Goal: Task Accomplishment & Management: Manage account settings

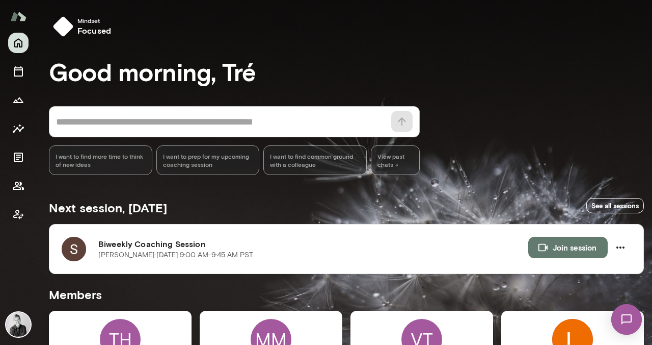
click at [628, 323] on img at bounding box center [627, 319] width 42 height 42
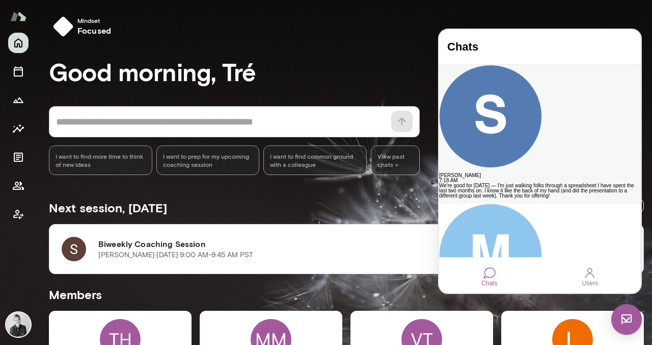
click at [524, 183] on div "We're good for today — I'm just walking folks through a spreadsheet I have spen…" at bounding box center [539, 190] width 201 height 15
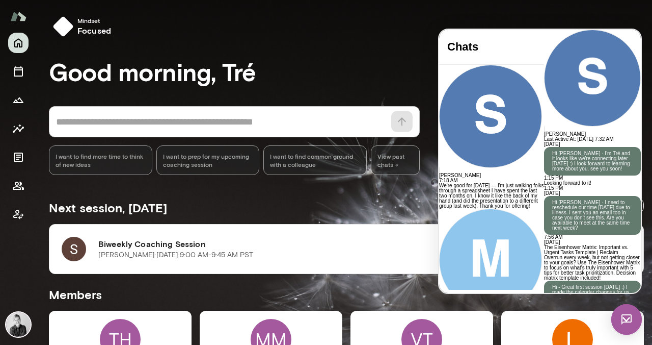
scroll to position [1892, 0]
click at [17, 102] on icon "Growth Plan" at bounding box center [18, 100] width 10 height 6
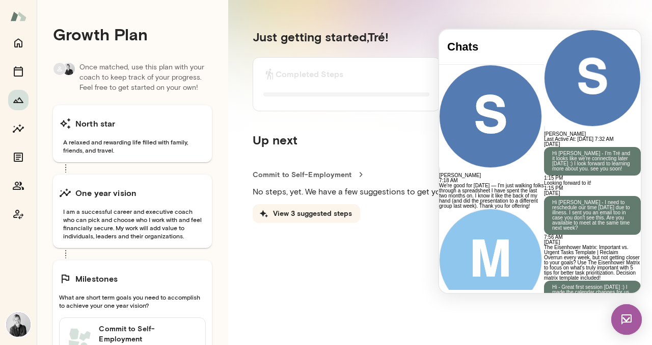
click at [544, 37] on div "Sam Bezilla Last Active At: 15th Oct 2025, 7:32 AM" at bounding box center [592, 86] width 97 height 112
click at [17, 45] on icon "Home" at bounding box center [18, 43] width 8 height 9
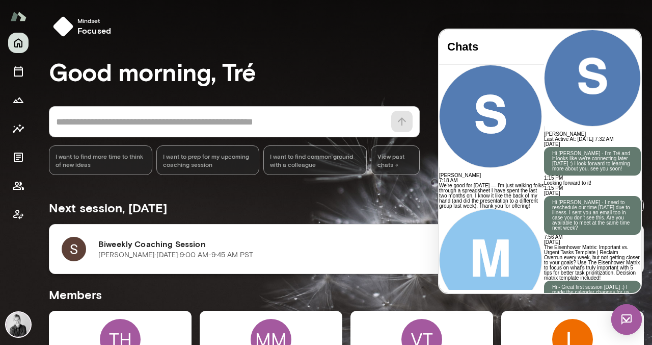
click at [251, 239] on h6 "Biweekly Coaching Session" at bounding box center [313, 243] width 430 height 12
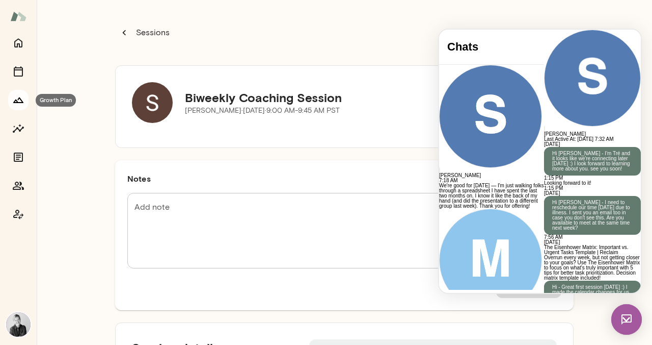
click at [17, 99] on icon "Growth Plan" at bounding box center [18, 100] width 12 height 12
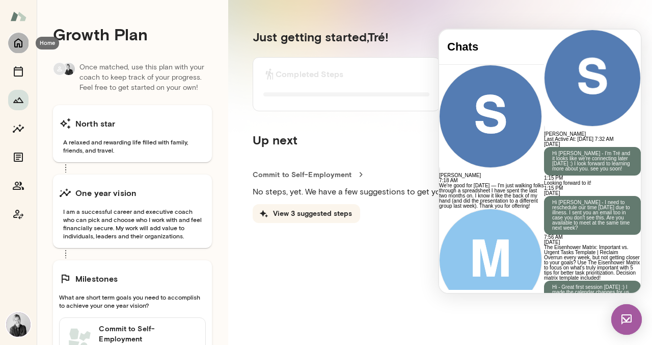
click at [19, 44] on icon "Home" at bounding box center [18, 43] width 8 height 9
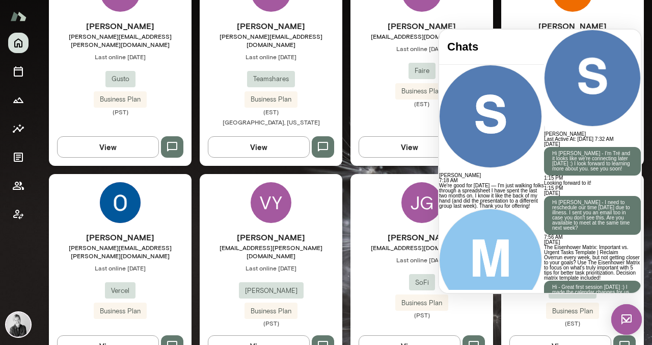
scroll to position [350, 0]
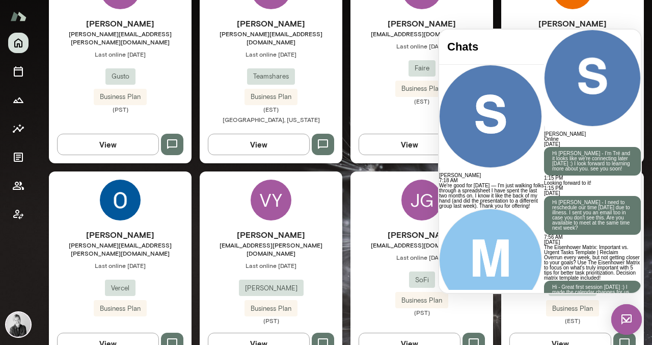
click at [620, 317] on img at bounding box center [627, 319] width 31 height 31
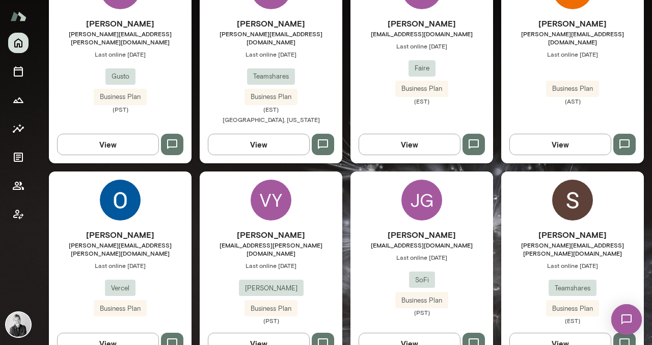
click at [579, 191] on img at bounding box center [572, 199] width 41 height 41
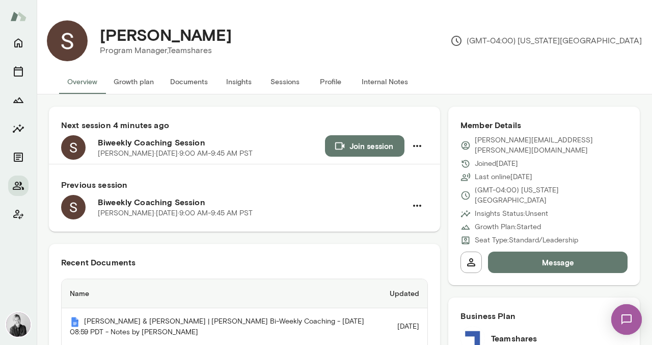
click at [348, 40] on div "Sam Bezilla Program Manager, Teamshares (GMT-04:00) New York City" at bounding box center [365, 40] width 554 height 41
click at [143, 84] on button "Growth plan" at bounding box center [133, 81] width 57 height 24
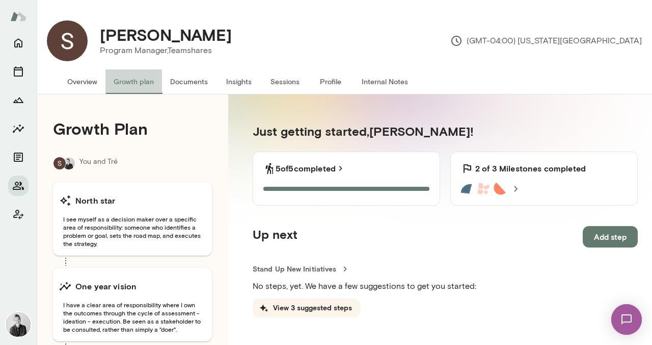
click at [124, 83] on button "Growth plan" at bounding box center [133, 81] width 57 height 24
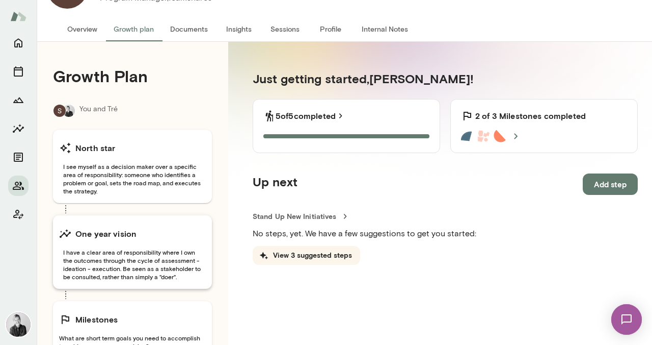
scroll to position [90, 0]
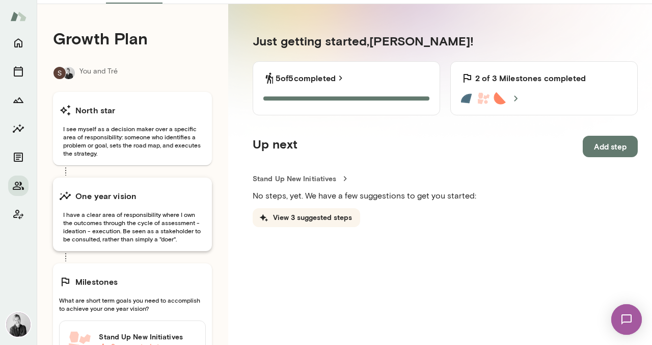
click at [173, 219] on span "I have a clear area of responsibility where I own the outcomes through the cycl…" at bounding box center [132, 226] width 147 height 33
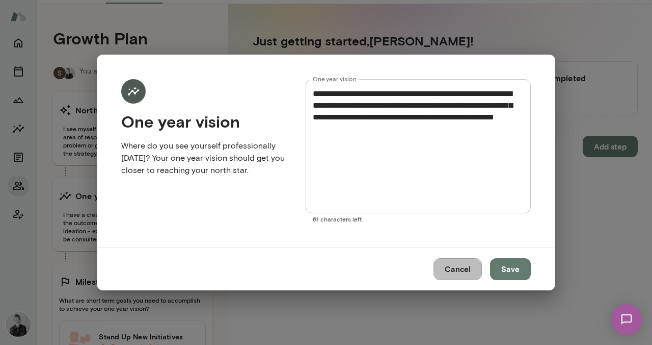
click at [453, 272] on button "Cancel" at bounding box center [458, 268] width 48 height 21
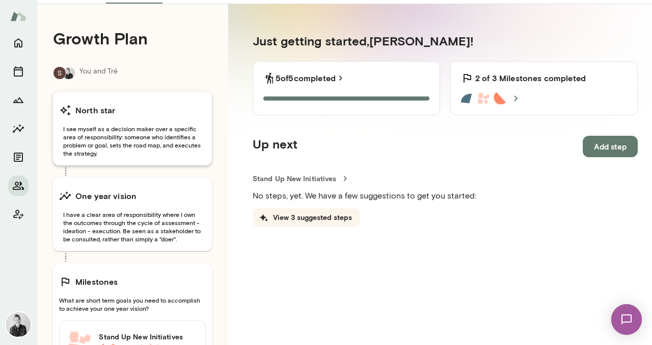
click at [130, 142] on span "I see myself as a decision maker over a specific area of responsibility: someon…" at bounding box center [132, 140] width 147 height 33
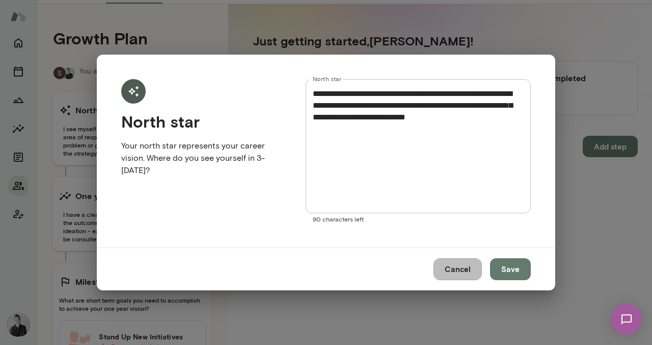
click at [454, 269] on button "Cancel" at bounding box center [458, 268] width 48 height 21
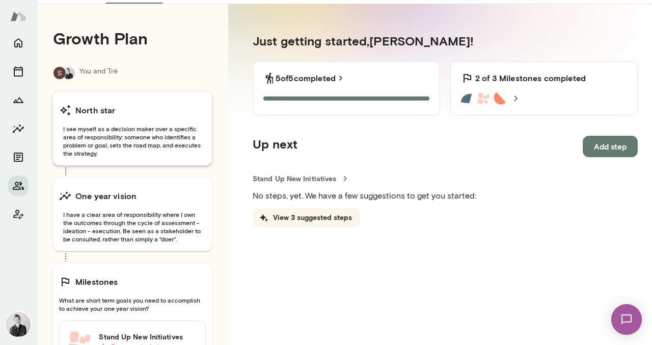
click at [112, 135] on span "I see myself as a decision maker over a specific area of responsibility: someon…" at bounding box center [132, 140] width 147 height 33
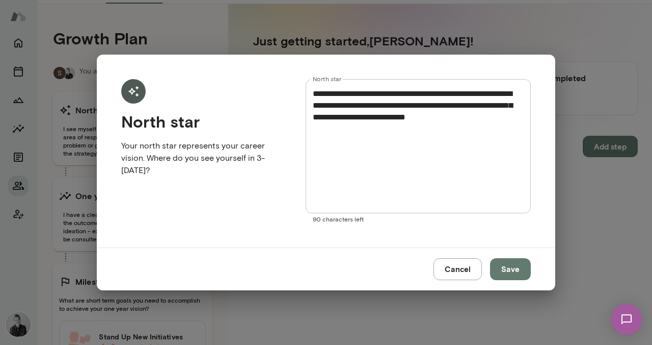
click at [459, 273] on button "Cancel" at bounding box center [458, 268] width 48 height 21
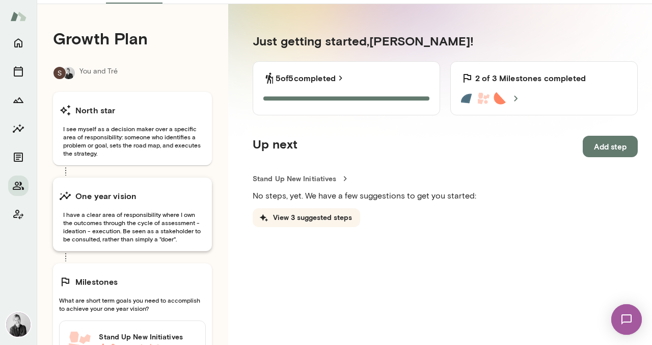
click at [140, 223] on span "I have a clear area of responsibility where I own the outcomes through the cycl…" at bounding box center [132, 226] width 147 height 33
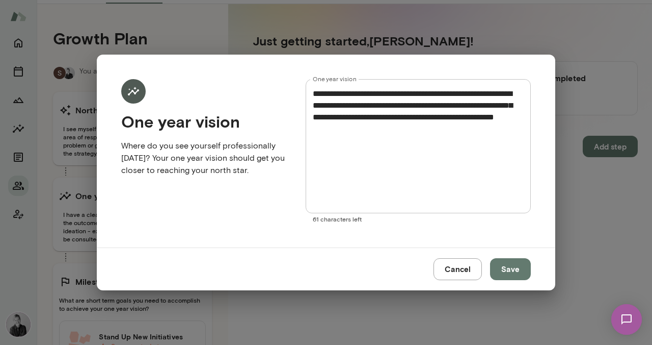
click at [458, 269] on button "Cancel" at bounding box center [458, 268] width 48 height 21
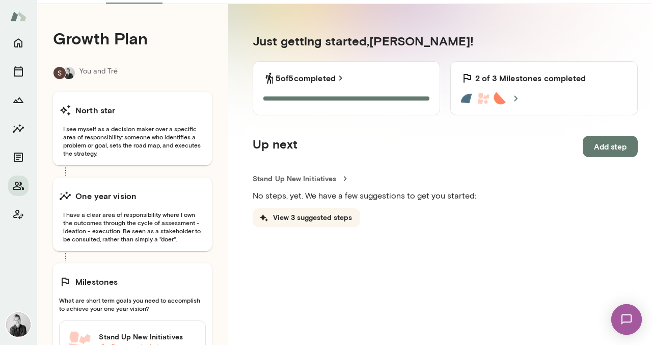
click at [458, 269] on button "Cancel" at bounding box center [458, 268] width 48 height 21
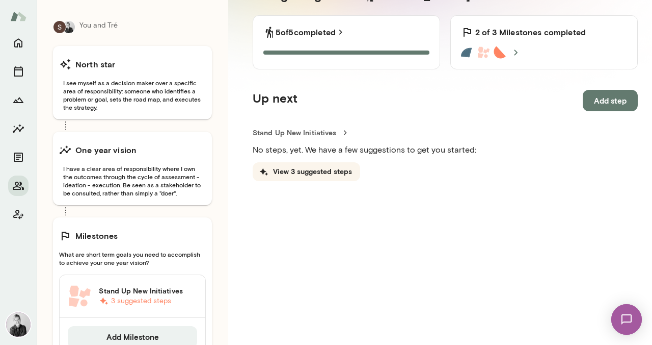
scroll to position [180, 0]
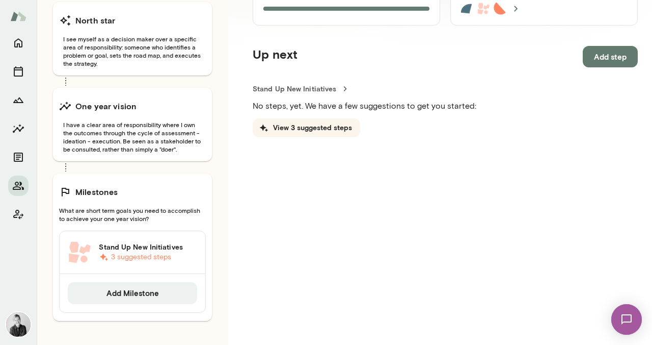
click at [130, 202] on div "Milestones What are short term goals you need to accomplish to achieve your one…" at bounding box center [132, 246] width 159 height 147
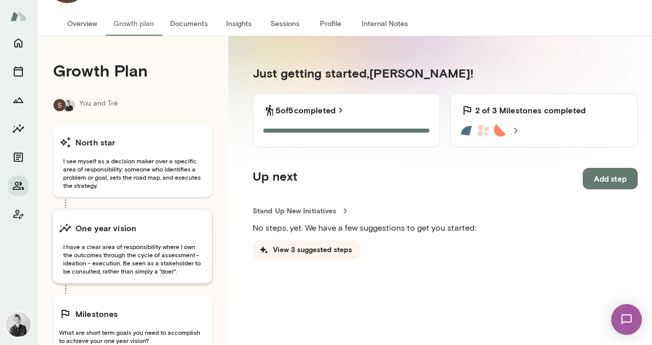
scroll to position [53, 0]
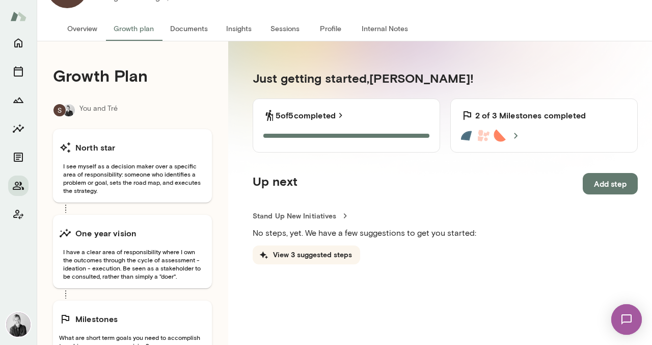
click at [519, 138] on icon at bounding box center [516, 135] width 12 height 12
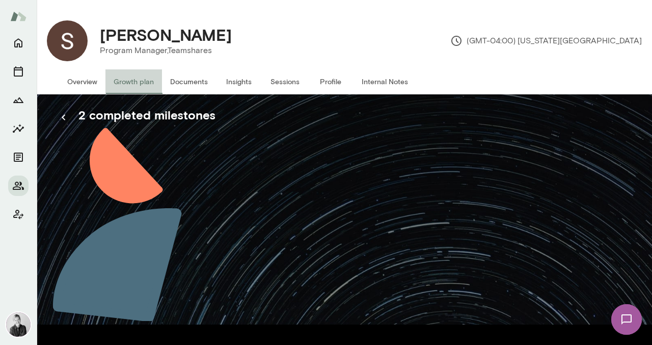
click at [131, 83] on button "Growth plan" at bounding box center [133, 81] width 57 height 24
click at [88, 79] on button "Overview" at bounding box center [82, 81] width 46 height 24
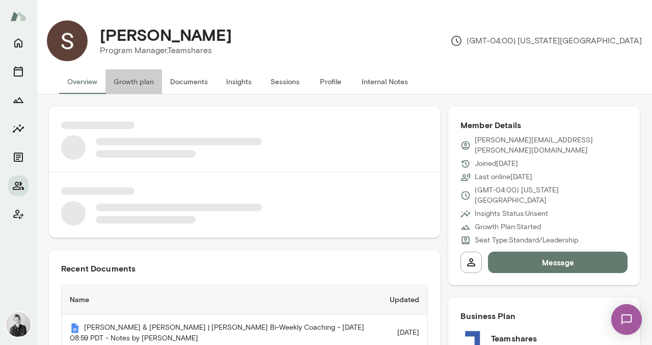
click at [136, 85] on button "Growth plan" at bounding box center [133, 81] width 57 height 24
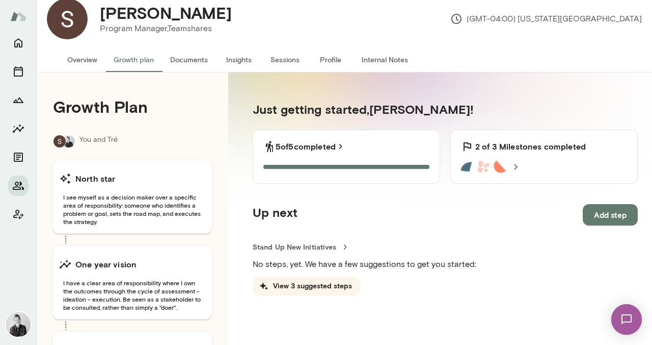
scroll to position [23, 0]
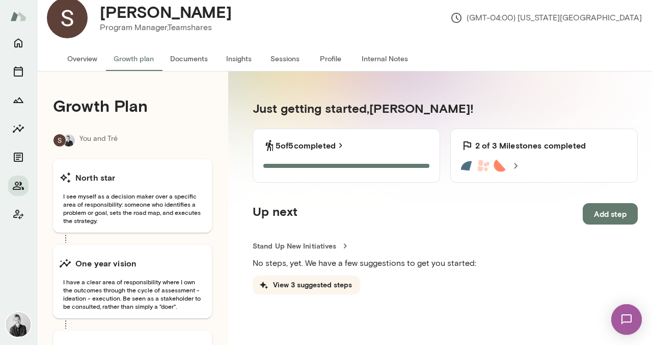
click at [359, 171] on div "5 of 5 completed 5 of 5 Steps completed" at bounding box center [347, 155] width 188 height 54
click at [357, 163] on div "5 of 5 completed 5 of 5 Steps completed" at bounding box center [347, 155] width 188 height 54
click at [318, 248] on link "Stand Up New Initiatives" at bounding box center [445, 246] width 385 height 10
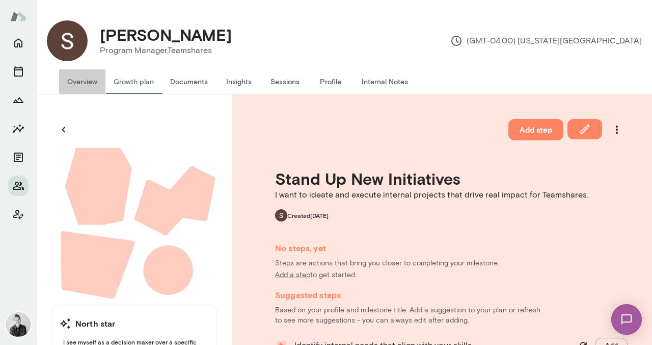
click at [75, 81] on button "Overview" at bounding box center [82, 81] width 46 height 24
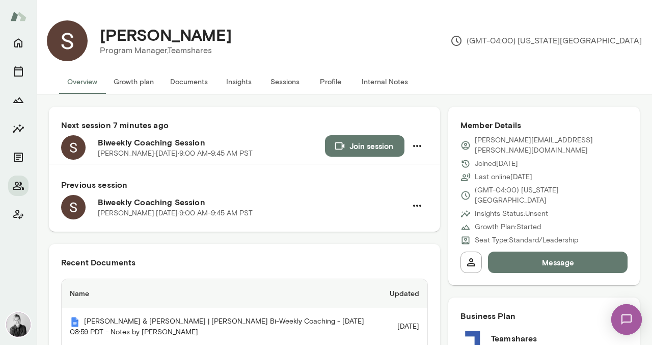
click at [125, 81] on button "Growth plan" at bounding box center [133, 81] width 57 height 24
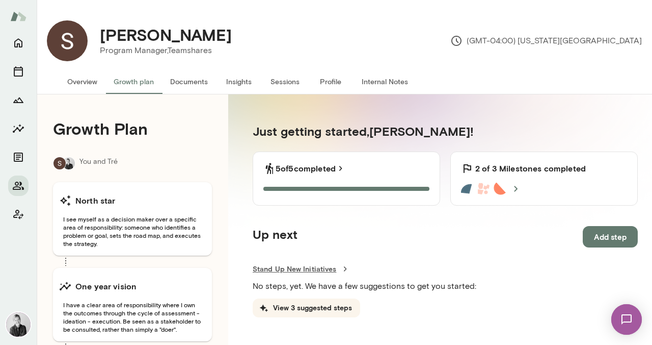
click at [309, 272] on link "Stand Up New Initiatives" at bounding box center [445, 268] width 385 height 10
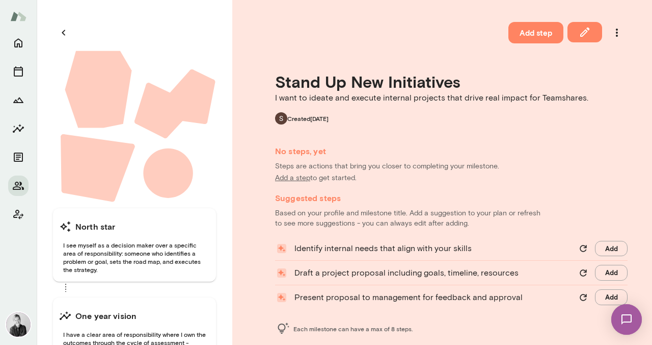
scroll to position [96, 0]
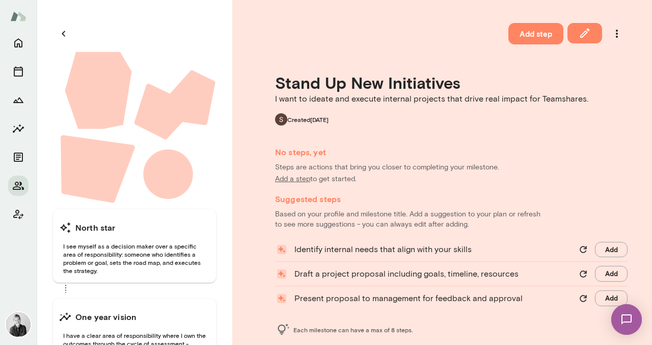
click at [222, 51] on div "North star I see myself as a decision maker over a specific area of responsibil…" at bounding box center [135, 197] width 196 height 398
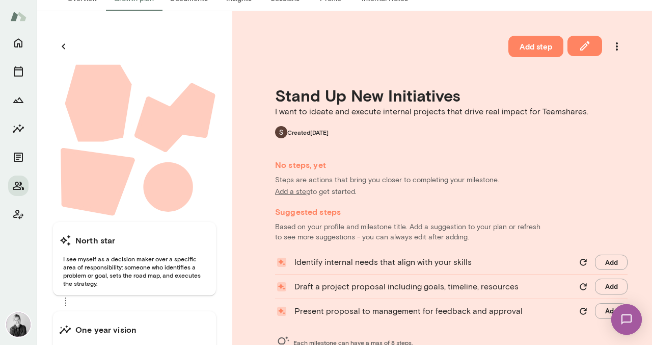
scroll to position [147, 0]
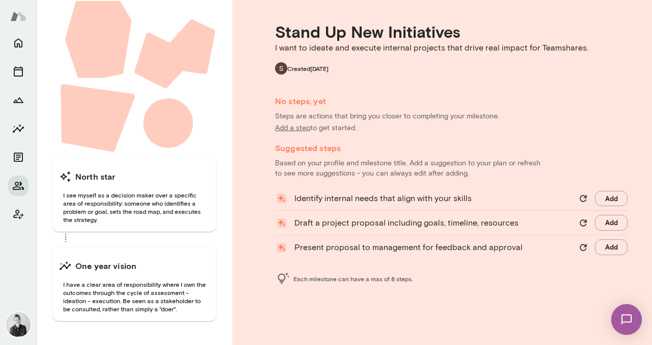
click at [607, 225] on button "Add" at bounding box center [611, 223] width 33 height 16
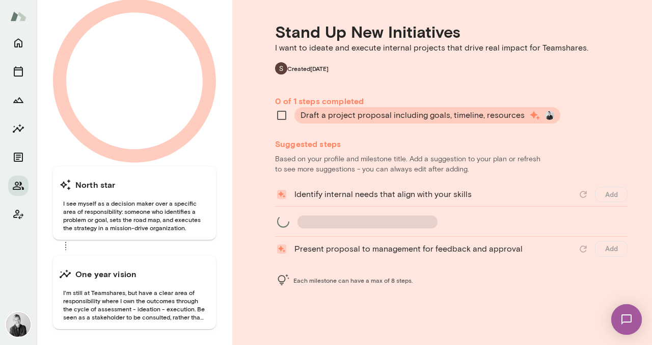
click at [529, 118] on icon at bounding box center [535, 115] width 12 height 12
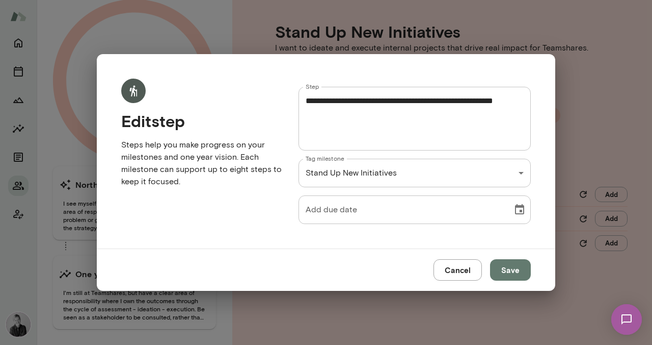
click at [306, 101] on textarea "**********" at bounding box center [415, 118] width 218 height 47
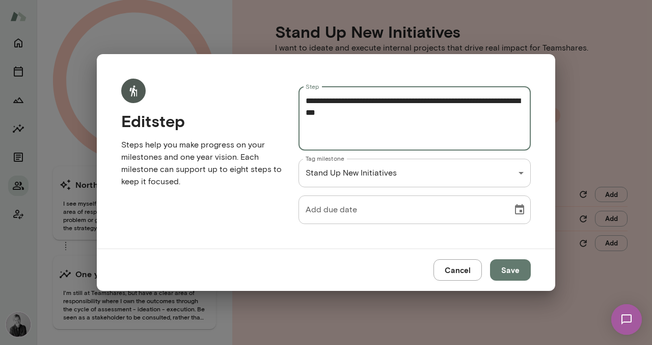
click at [438, 114] on textarea "**********" at bounding box center [415, 118] width 218 height 47
type textarea "**********"
click at [514, 273] on button "Save" at bounding box center [510, 269] width 41 height 21
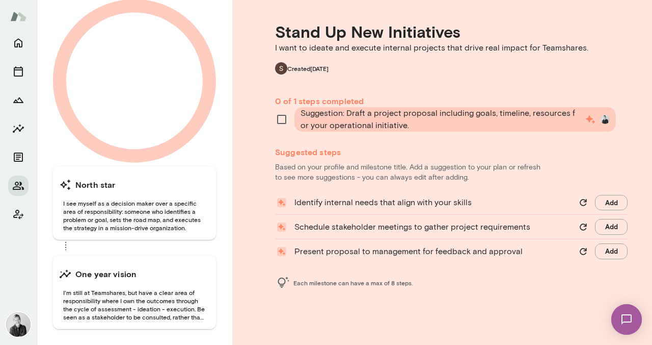
click at [611, 255] on button "Add" at bounding box center [611, 251] width 33 height 16
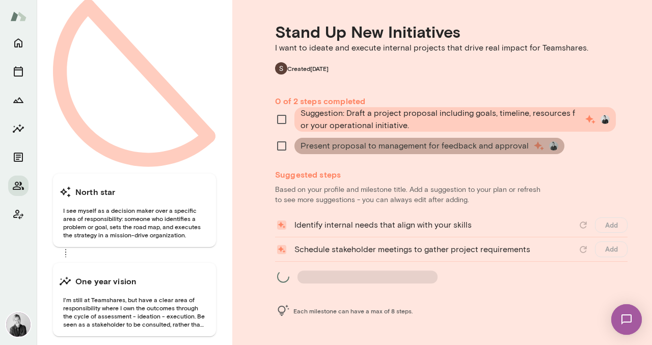
click at [484, 147] on span "Present proposal to management for feedback and approval" at bounding box center [415, 146] width 228 height 12
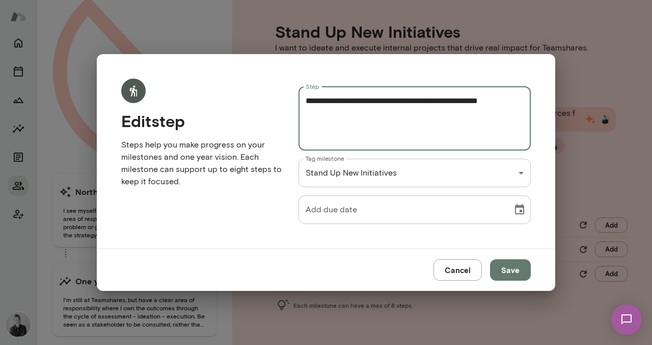
drag, startPoint x: 434, startPoint y: 125, endPoint x: 372, endPoint y: 100, distance: 67.3
click at [372, 100] on textarea "**********" at bounding box center [415, 118] width 218 height 47
click at [306, 102] on textarea "**********" at bounding box center [415, 118] width 218 height 47
drag, startPoint x: 396, startPoint y: 114, endPoint x: 386, endPoint y: 115, distance: 10.8
click at [386, 115] on textarea "**********" at bounding box center [415, 118] width 218 height 47
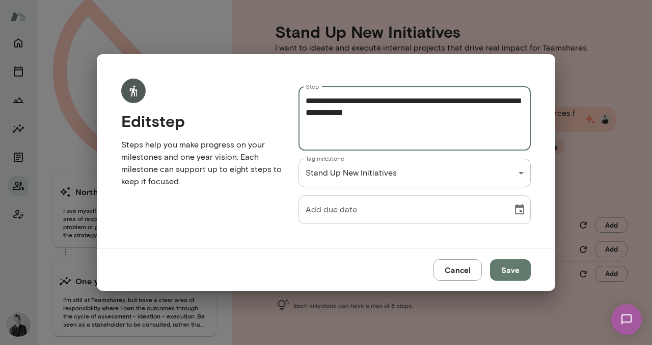
type textarea "**********"
click at [515, 271] on button "Save" at bounding box center [510, 269] width 41 height 21
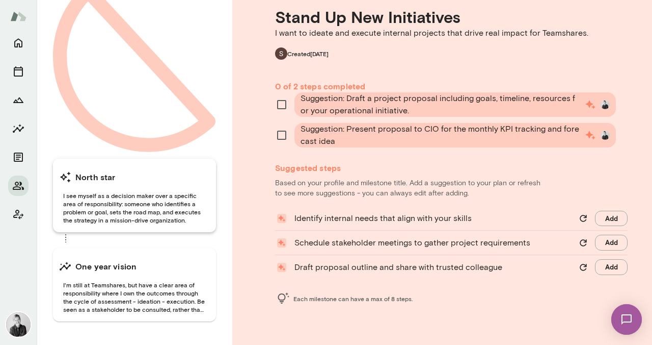
scroll to position [0, 0]
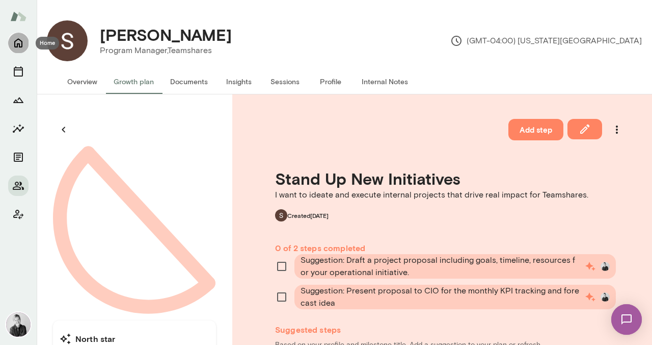
click at [19, 48] on icon "Home" at bounding box center [18, 43] width 12 height 12
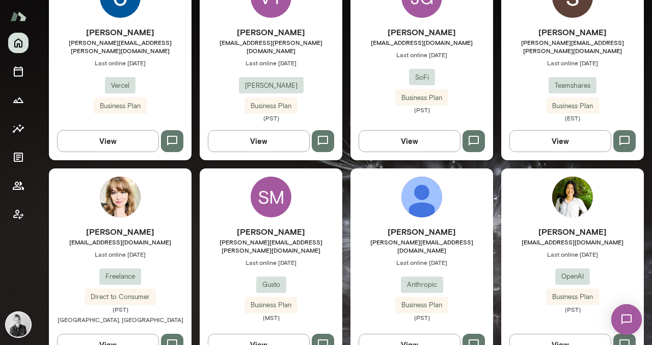
scroll to position [567, 0]
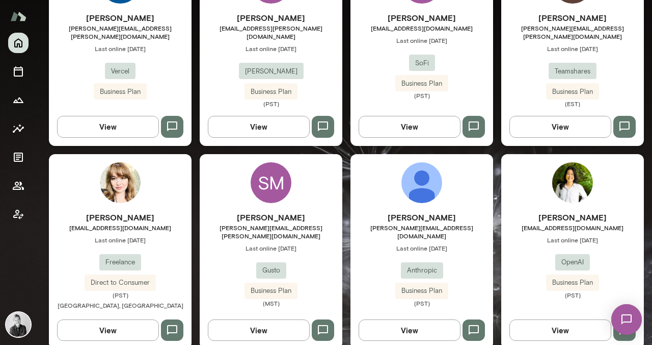
click at [576, 165] on img at bounding box center [572, 182] width 41 height 41
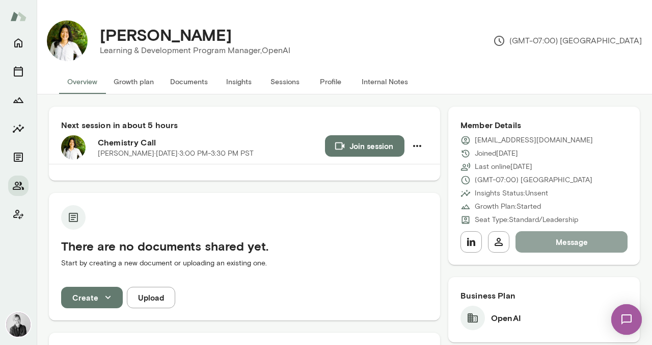
click at [534, 236] on button "Message" at bounding box center [572, 241] width 112 height 21
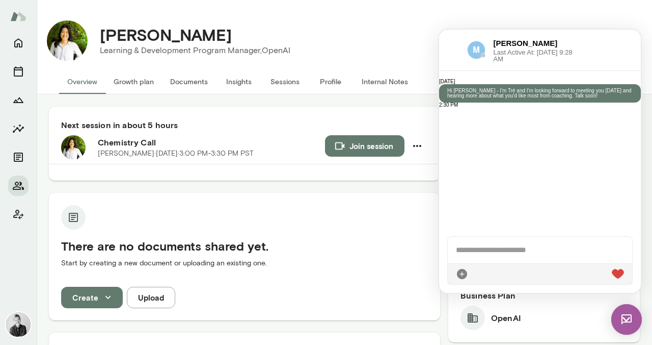
click at [392, 25] on div "Monica Bi Learning & Development Program Manager, OpenAI (GMT-07:00) Los Angeles" at bounding box center [365, 40] width 554 height 41
click at [624, 319] on img at bounding box center [627, 319] width 31 height 31
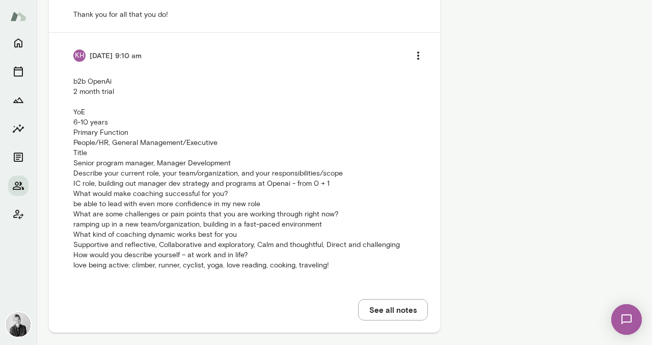
scroll to position [680, 0]
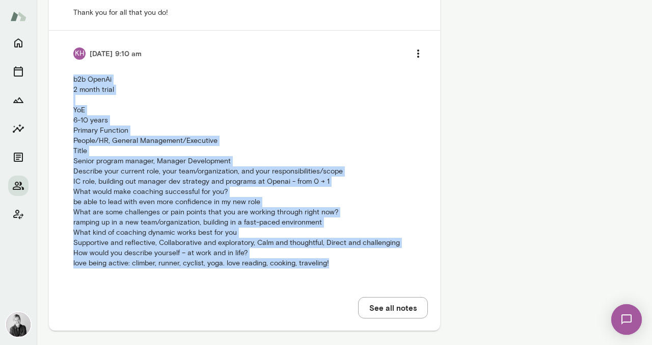
drag, startPoint x: 339, startPoint y: 254, endPoint x: 65, endPoint y: 73, distance: 328.2
click at [65, 73] on li "KH 10/10/25 at 9:10 am b2b OpenAi 2 month trial YoE 6-10 years Primary Function…" at bounding box center [244, 156] width 367 height 250
copy p "b2b OpenAi 2 month trial YoE 6-10 years Primary Function People/HR, General Man…"
click at [24, 319] on img at bounding box center [18, 324] width 24 height 24
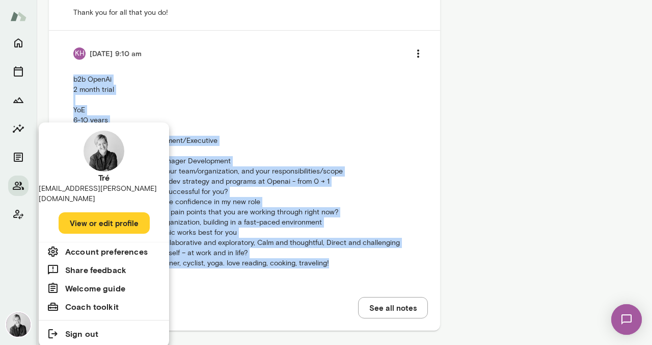
click at [99, 215] on button "View or edit profile" at bounding box center [104, 222] width 91 height 21
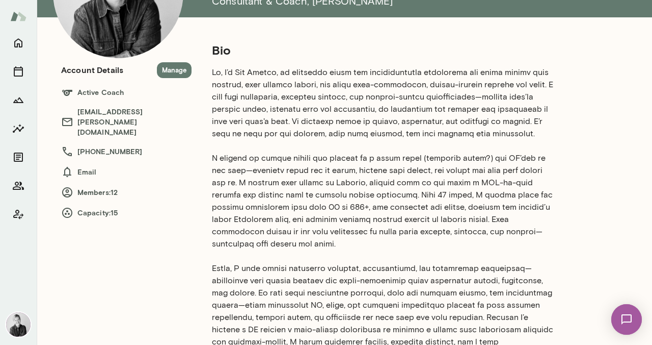
scroll to position [111, 0]
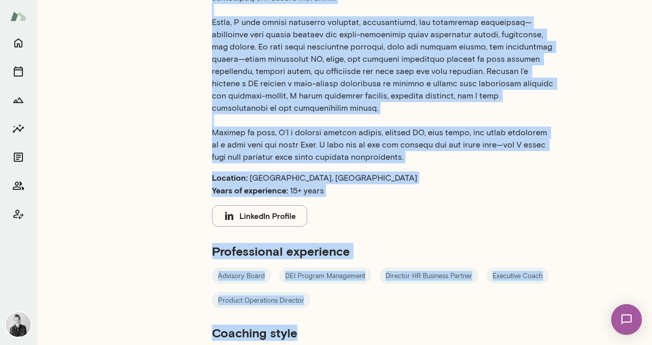
scroll to position [395, 0]
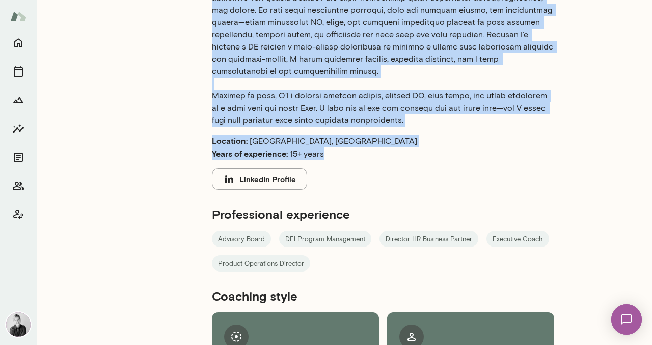
drag, startPoint x: 211, startPoint y: 81, endPoint x: 338, endPoint y: 147, distance: 143.2
click at [338, 147] on div "Tré Wright (they/them) Consultant & Coach , Mento Bio Location: Burbank, CA Yea…" at bounding box center [345, 12] width 616 height 815
copy div "Tré Wright (they/them) Consultant & Coach , Mento Bio Hi, I’m Tré Wright, an ex…"
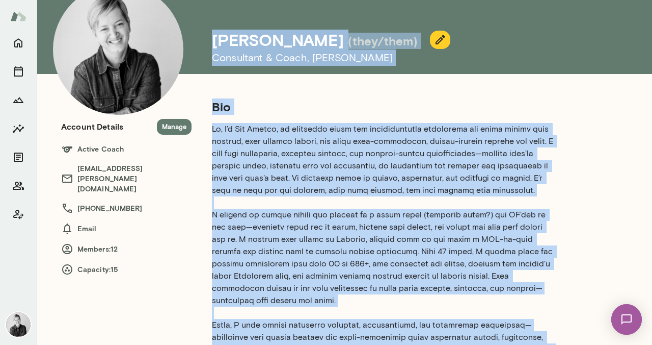
scroll to position [0, 0]
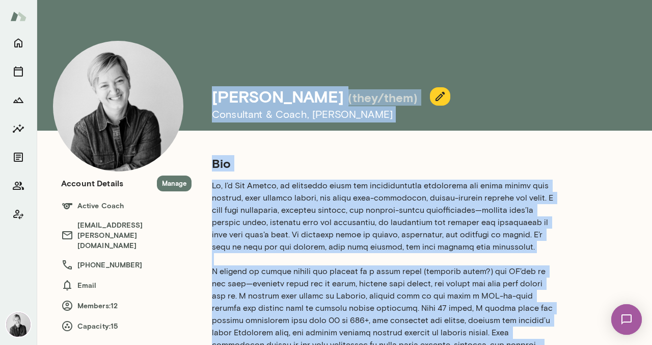
click at [434, 95] on icon "button" at bounding box center [440, 96] width 12 height 12
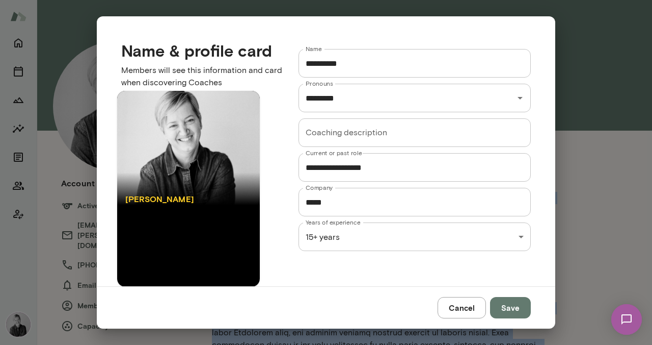
click at [435, 0] on div "**********" at bounding box center [326, 0] width 652 height 0
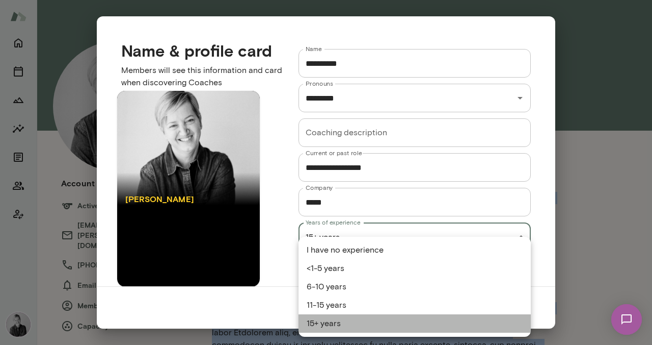
click at [367, 320] on li "15+ years" at bounding box center [415, 323] width 232 height 18
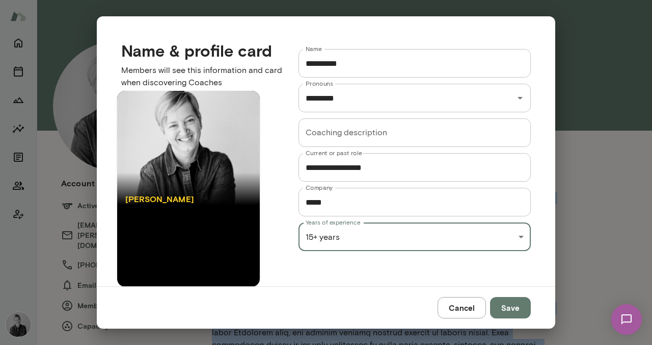
click at [509, 309] on button "Save" at bounding box center [510, 307] width 41 height 21
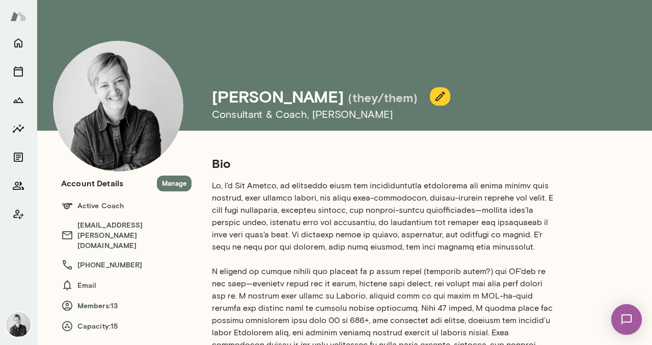
click at [383, 161] on h5 "Bio" at bounding box center [383, 163] width 342 height 16
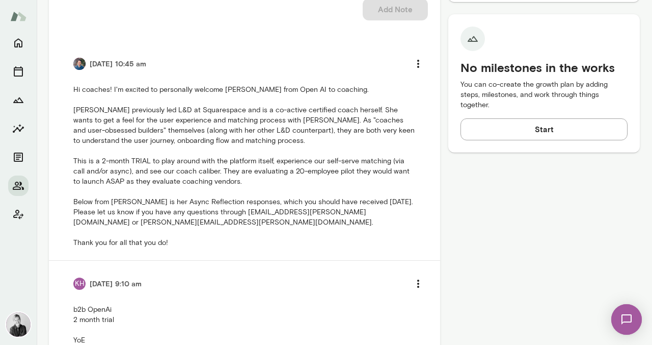
scroll to position [453, 0]
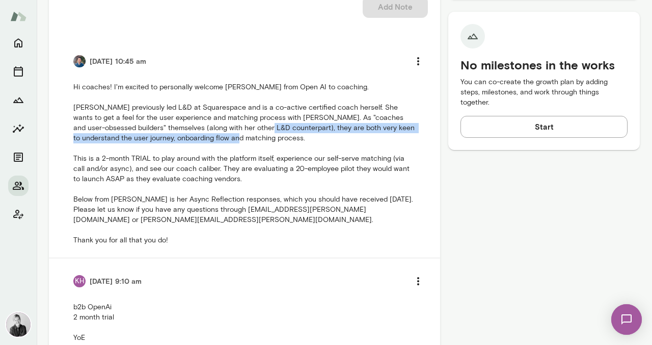
drag, startPoint x: 233, startPoint y: 142, endPoint x: 240, endPoint y: 130, distance: 13.2
click at [240, 130] on p "Hi coaches! I'm excited to personally welcome Monica Bi from Open AI to coachin…" at bounding box center [244, 163] width 342 height 163
copy p "they are both very keen to understand the user journey, onboarding flow and mat…"
click at [18, 42] on icon "Home" at bounding box center [18, 43] width 12 height 12
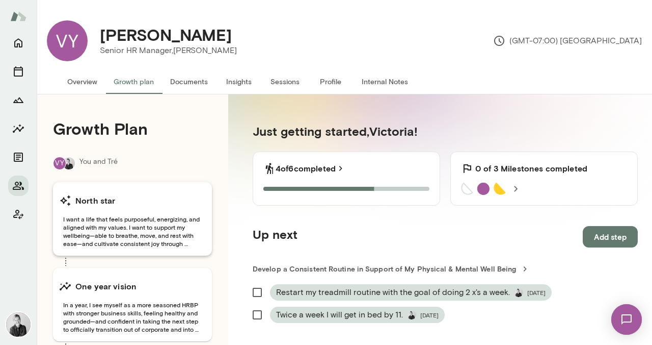
scroll to position [65, 0]
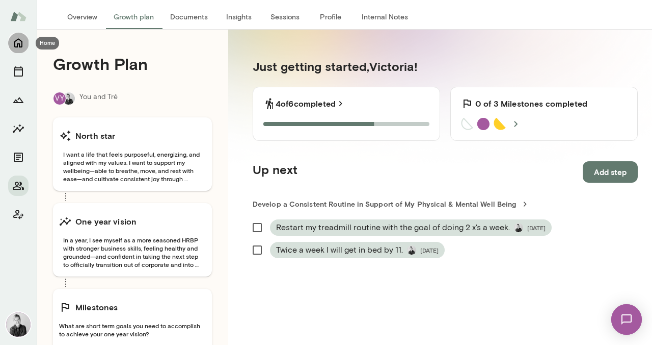
click at [22, 43] on icon "Home" at bounding box center [18, 43] width 12 height 12
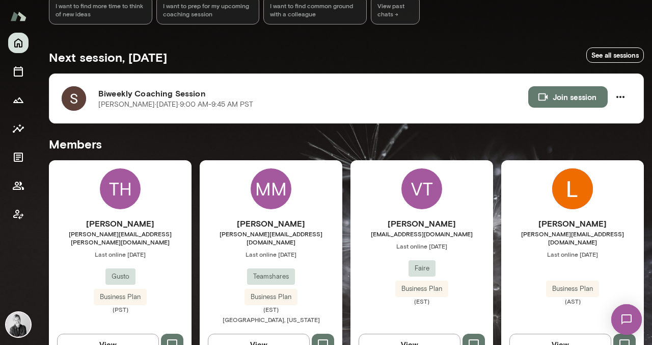
scroll to position [153, 0]
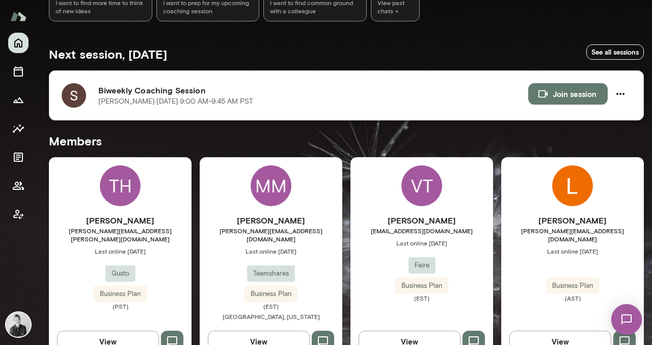
click at [80, 88] on img at bounding box center [74, 95] width 24 height 24
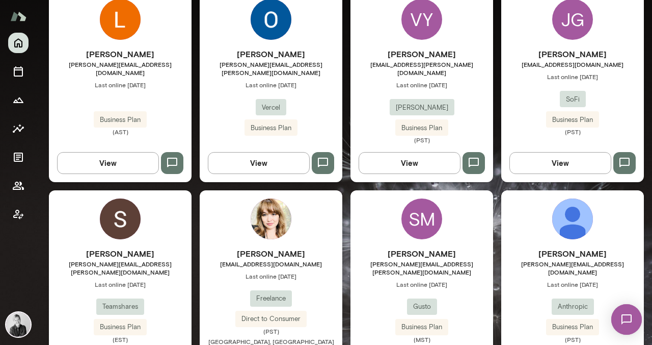
scroll to position [531, 0]
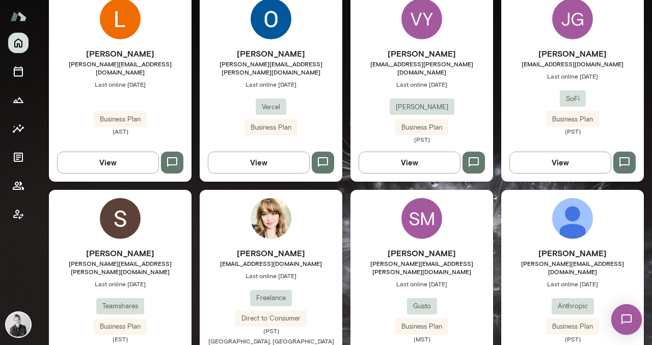
click at [127, 213] on img at bounding box center [120, 218] width 41 height 41
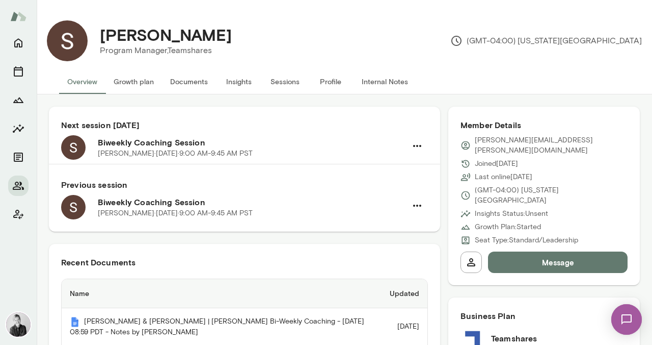
click at [288, 85] on button "Sessions" at bounding box center [285, 81] width 46 height 24
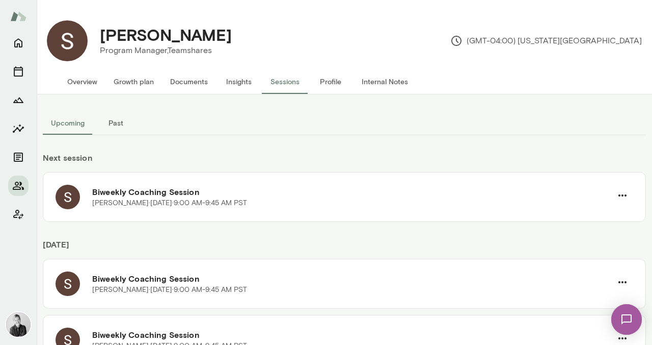
click at [116, 121] on button "Past" at bounding box center [116, 123] width 46 height 24
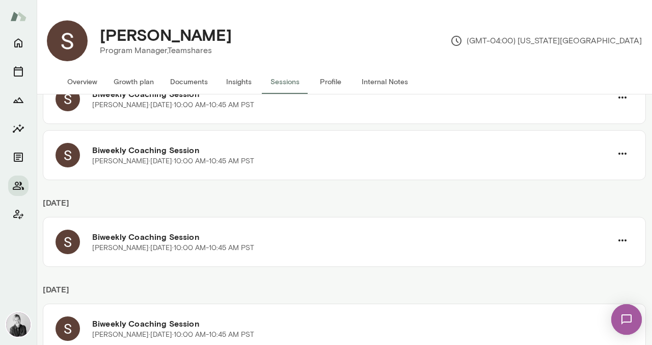
scroll to position [823, 0]
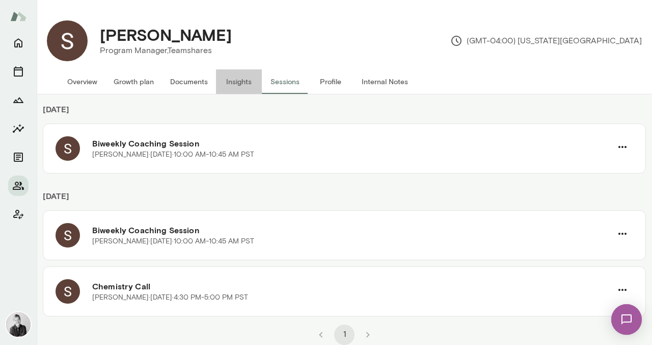
click at [233, 83] on button "Insights" at bounding box center [239, 81] width 46 height 24
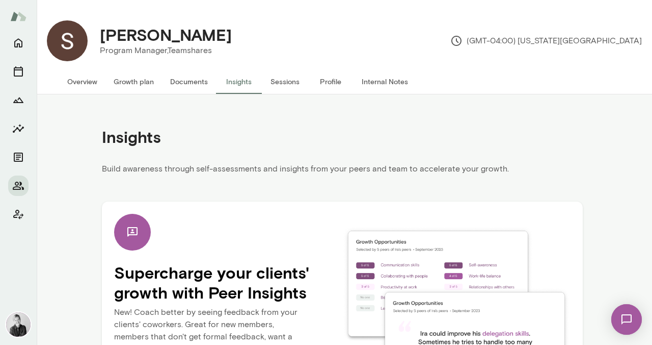
click at [370, 89] on button "Internal Notes" at bounding box center [385, 81] width 63 height 24
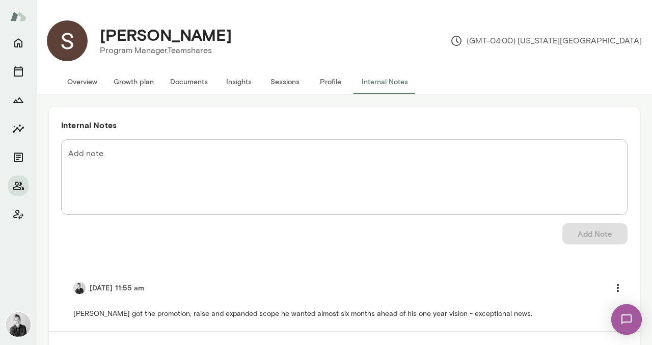
click at [110, 161] on textarea "Add note" at bounding box center [344, 177] width 552 height 59
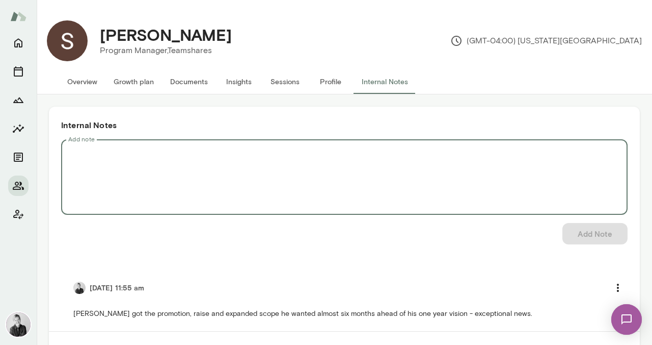
click at [131, 81] on button "Growth plan" at bounding box center [133, 81] width 57 height 24
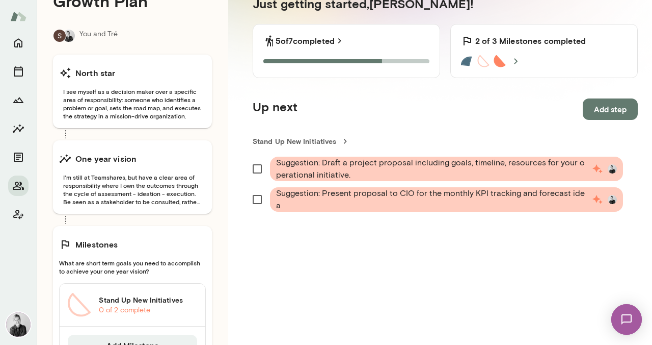
scroll to position [174, 0]
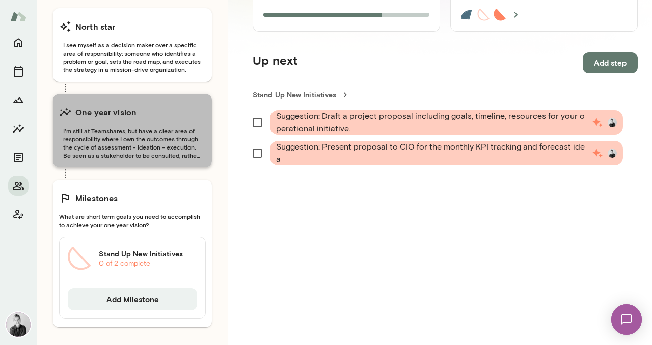
click at [181, 141] on span "I'm still at Teamshares, but have a clear area of responsibility where I own th…" at bounding box center [132, 142] width 147 height 33
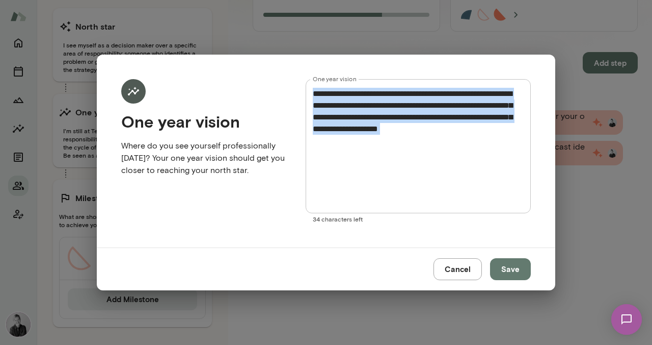
drag, startPoint x: 524, startPoint y: 131, endPoint x: 300, endPoint y: 94, distance: 227.4
click at [300, 94] on form "**********" at bounding box center [326, 151] width 410 height 144
copy div "**********"
click at [513, 271] on button "Save" at bounding box center [510, 268] width 41 height 21
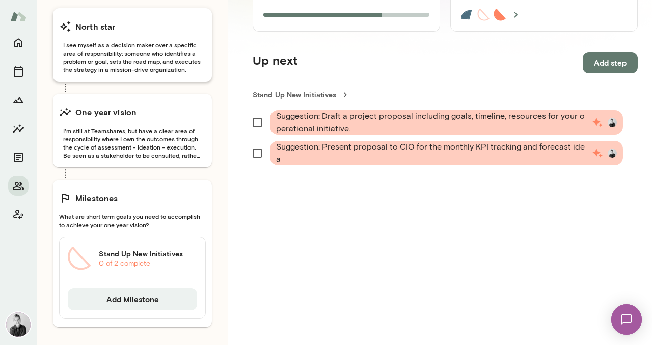
click at [100, 61] on span "I see myself as a decision maker over a specific area of responsibility: someon…" at bounding box center [132, 57] width 147 height 33
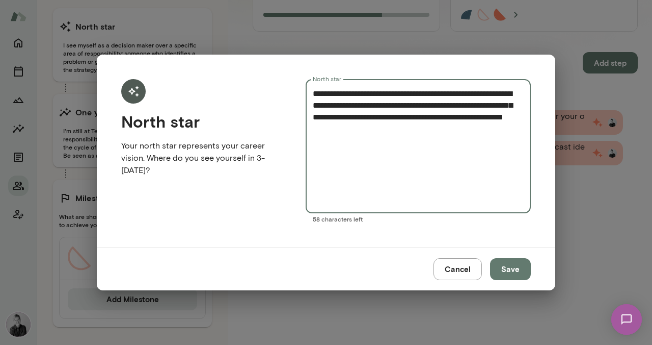
drag, startPoint x: 418, startPoint y: 134, endPoint x: 293, endPoint y: 95, distance: 130.9
click at [293, 95] on form "**********" at bounding box center [326, 151] width 410 height 144
click at [505, 267] on button "Save" at bounding box center [510, 268] width 41 height 21
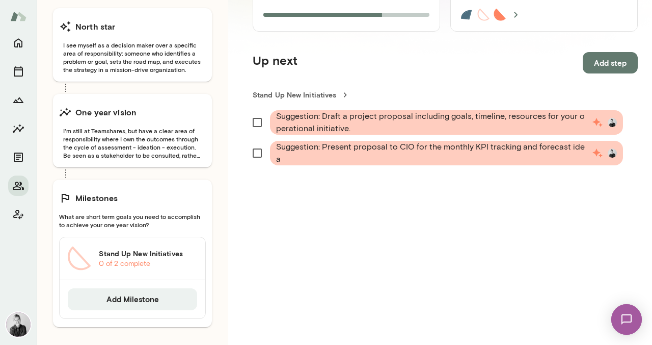
scroll to position [0, 0]
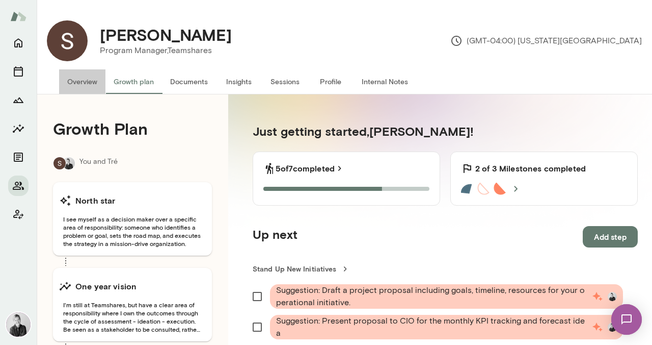
click at [81, 81] on button "Overview" at bounding box center [82, 81] width 46 height 24
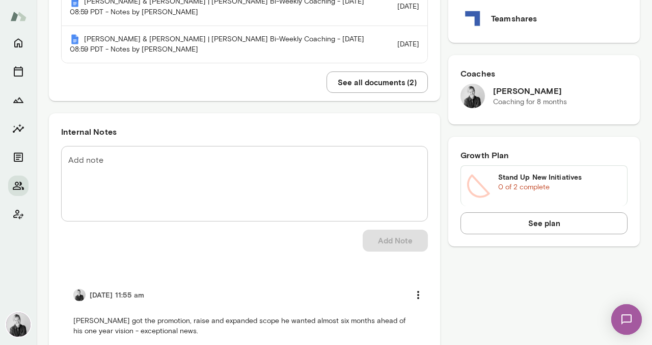
scroll to position [328, 0]
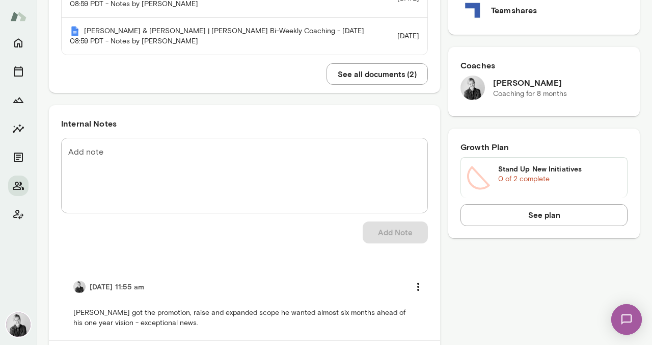
click at [104, 163] on textarea "Add note" at bounding box center [244, 175] width 353 height 59
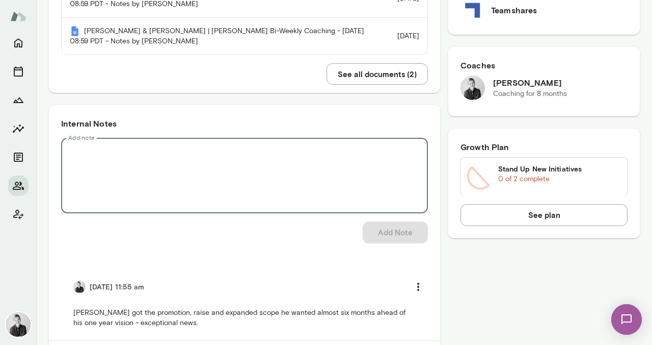
paste textarea "**********"
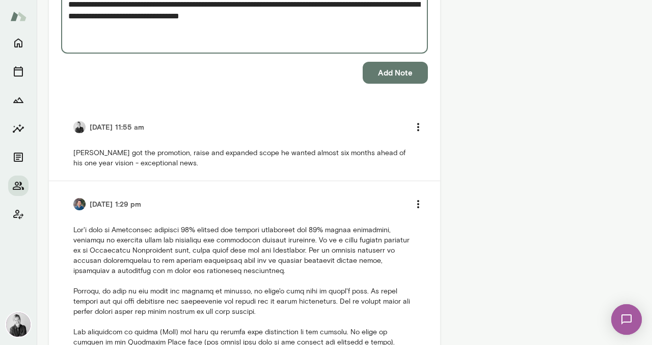
scroll to position [1005, 0]
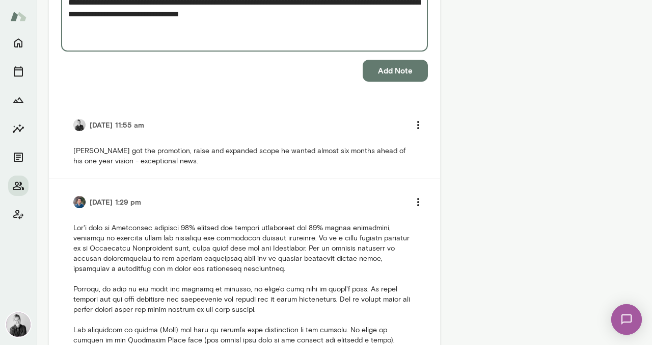
type textarea "**********"
click at [387, 75] on button "Add Note" at bounding box center [395, 70] width 65 height 21
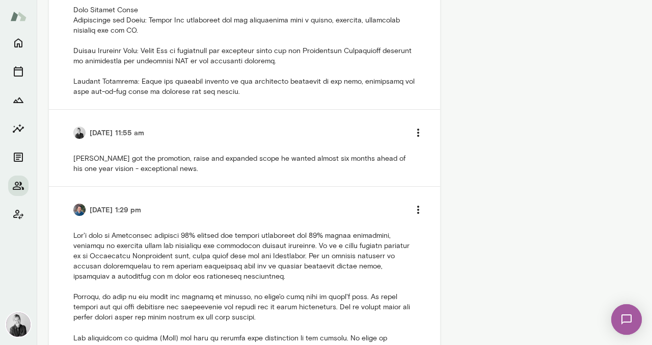
scroll to position [1144, 0]
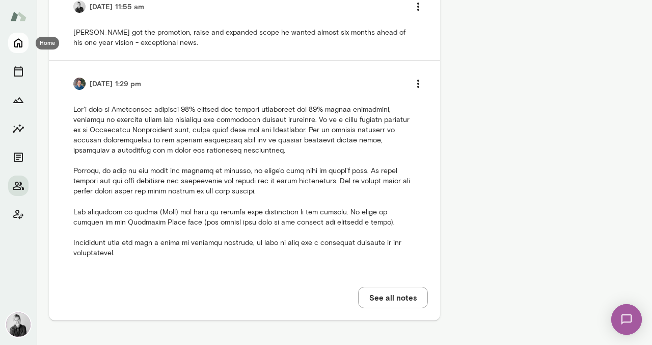
click at [15, 45] on icon "Home" at bounding box center [18, 43] width 8 height 9
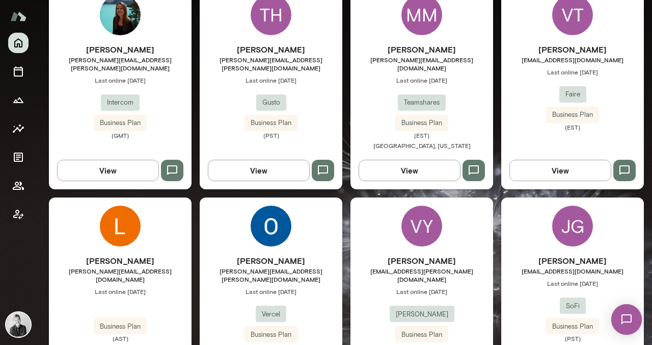
scroll to position [327, 0]
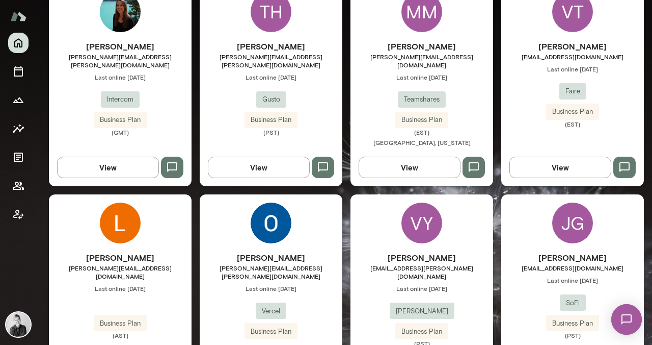
click at [155, 93] on div "Rebeca Marx rebeca.marx@intercom.io Last online October 15 Intercom Business Pl…" at bounding box center [120, 88] width 143 height 96
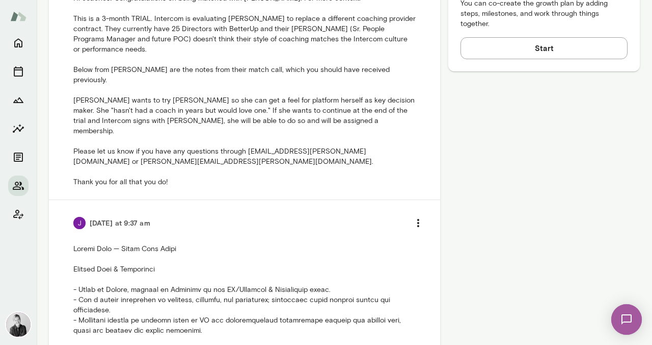
scroll to position [481, 0]
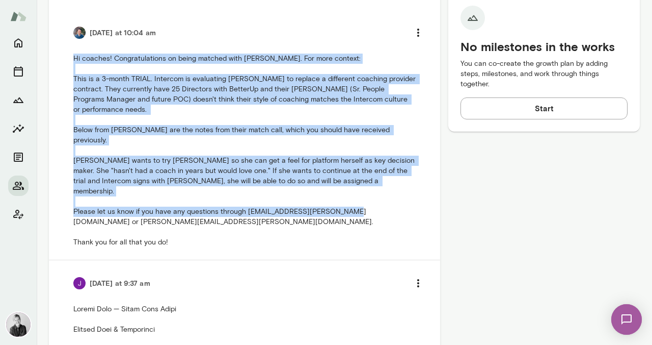
drag, startPoint x: 69, startPoint y: 57, endPoint x: 239, endPoint y: 206, distance: 226.4
click at [239, 206] on li "Today at 10:04 am Hi coaches! Congratulations on being matched with Rebeca Marx…" at bounding box center [244, 135] width 367 height 250
copy p "Hi coaches! Congratulations on being matched with Rebeca Marx. For more context…"
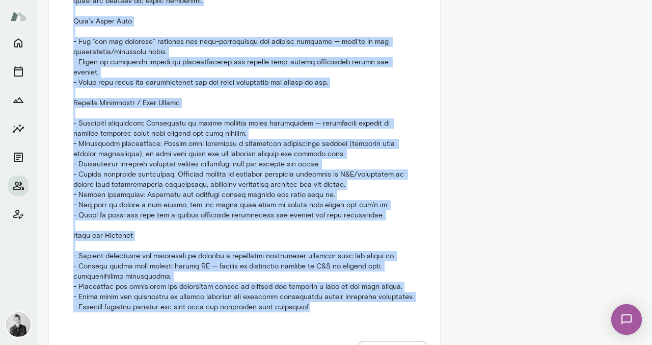
scroll to position [874, 0]
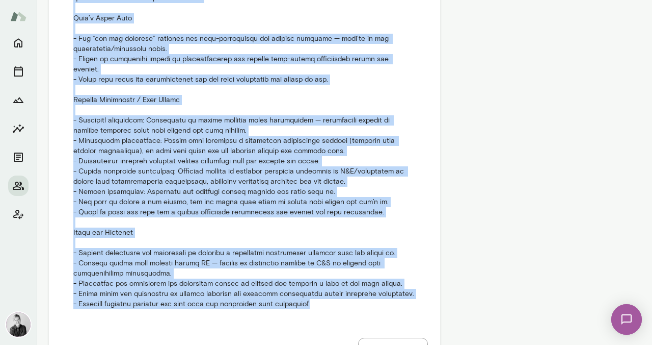
drag, startPoint x: 73, startPoint y: 64, endPoint x: 341, endPoint y: 256, distance: 329.4
click at [341, 256] on p at bounding box center [244, 110] width 342 height 398
copy p "Rebeca Marx — Match Call Notes Current Role & Background - Based in Dublin, wor…"
click at [239, 104] on p at bounding box center [244, 110] width 342 height 398
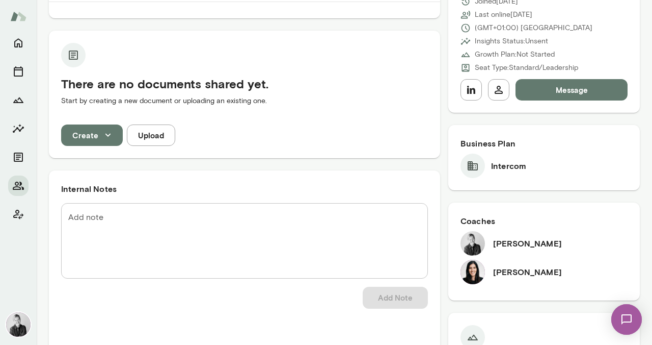
scroll to position [0, 0]
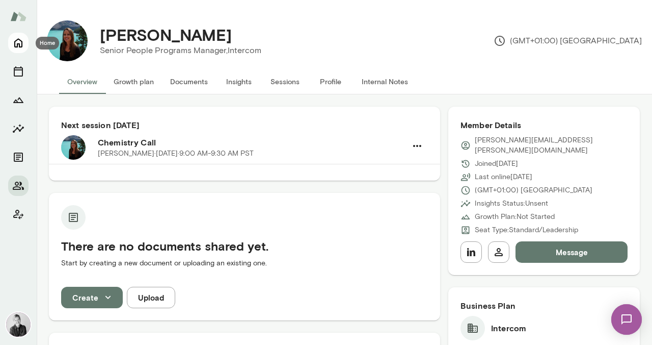
click at [18, 42] on icon "Home" at bounding box center [18, 43] width 12 height 12
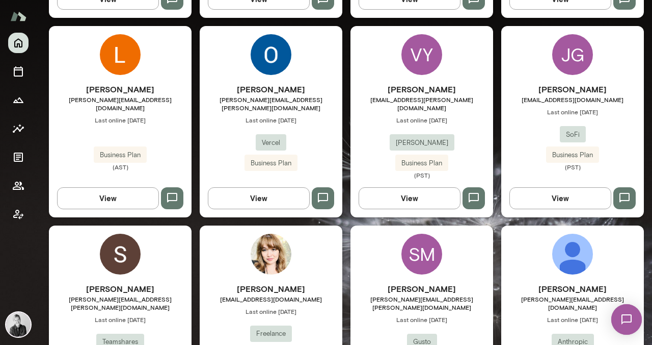
scroll to position [496, 0]
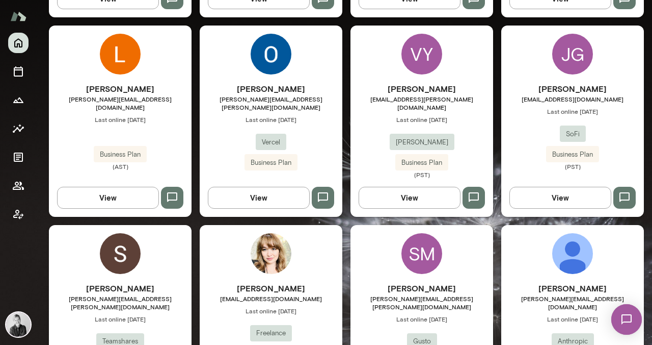
click at [268, 66] on img at bounding box center [271, 54] width 41 height 41
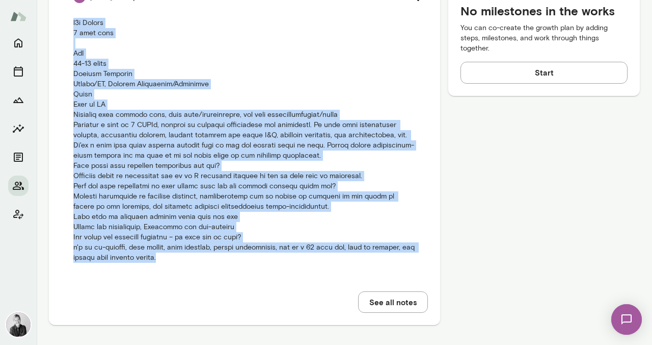
scroll to position [521, 0]
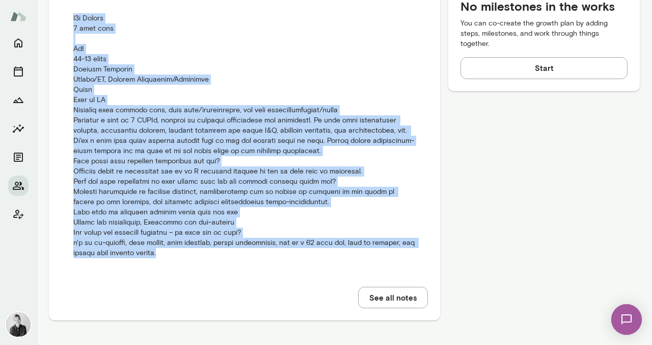
drag, startPoint x: 68, startPoint y: 142, endPoint x: 256, endPoint y: 261, distance: 222.7
click at [256, 261] on li "KH 10/13/25 at 12:13 pm" at bounding box center [244, 119] width 367 height 301
copy p "b2b Vercel 1 year term YoE 16-20 years Primary Function People/HR, General Mana…"
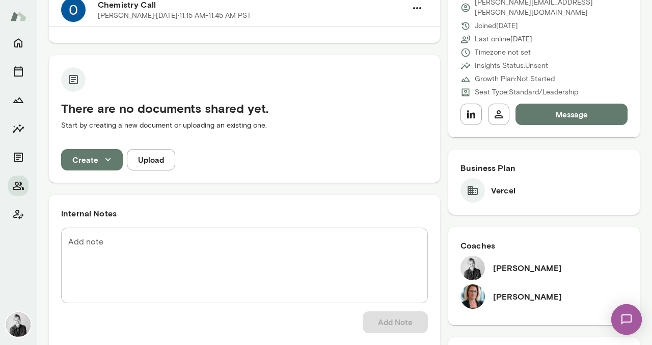
scroll to position [0, 0]
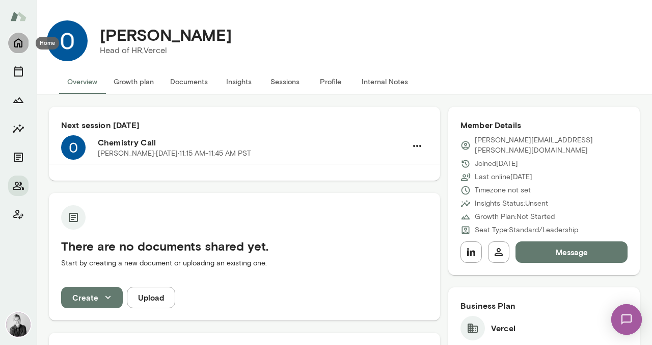
click at [22, 46] on icon "Home" at bounding box center [18, 43] width 8 height 9
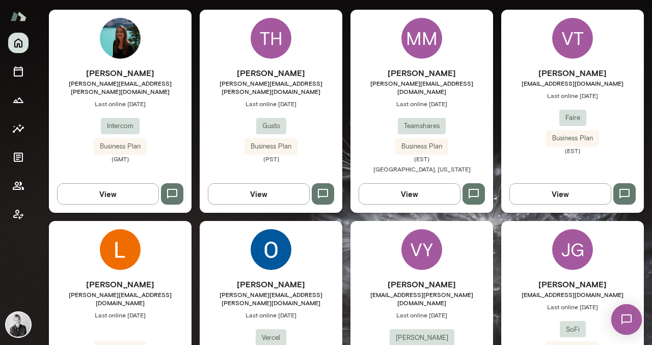
scroll to position [298, 0]
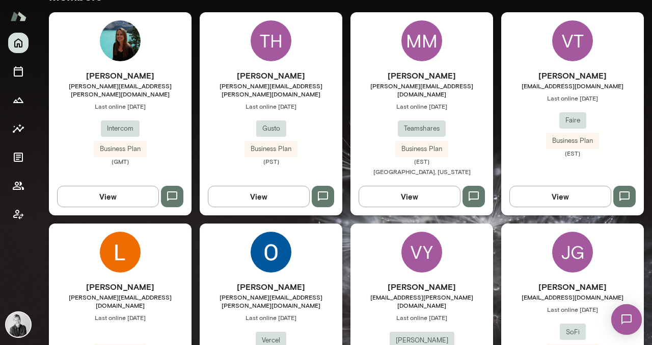
click at [124, 186] on button "View" at bounding box center [108, 196] width 102 height 21
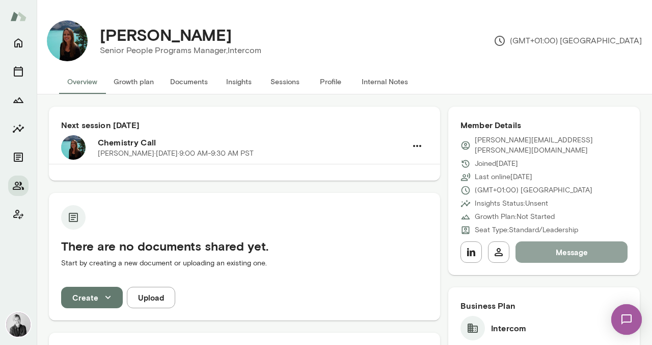
click at [547, 244] on button "Message" at bounding box center [572, 251] width 112 height 21
